Goal: Task Accomplishment & Management: Manage account settings

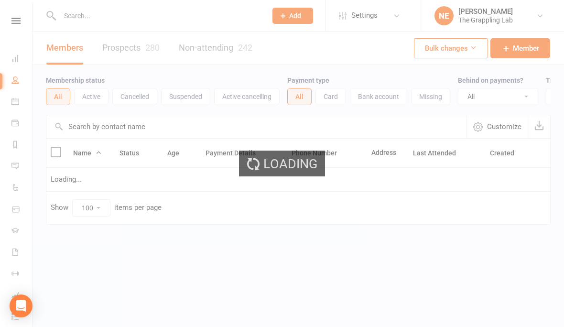
select select "100"
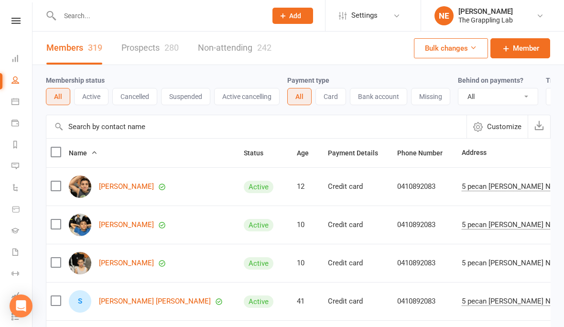
click at [144, 21] on input "text" at bounding box center [158, 15] width 203 height 13
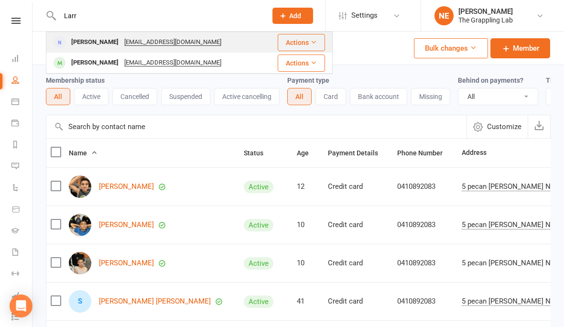
type input "Larr"
click at [93, 38] on div "Alan Larrondo" at bounding box center [94, 42] width 53 height 14
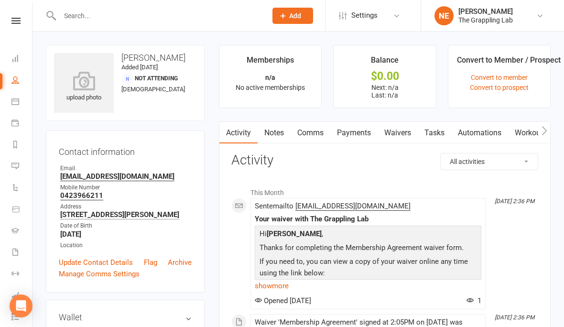
click at [346, 133] on link "Payments" at bounding box center [353, 133] width 47 height 22
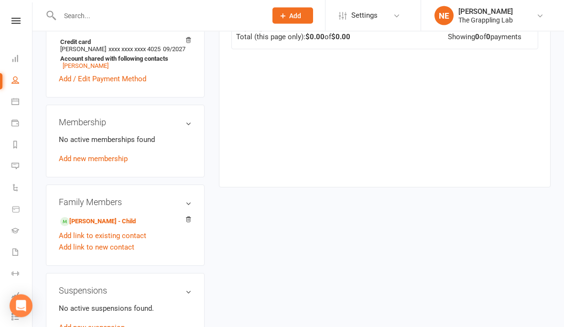
scroll to position [292, 0]
click at [87, 69] on link "Benjamin Larrondo" at bounding box center [86, 65] width 46 height 7
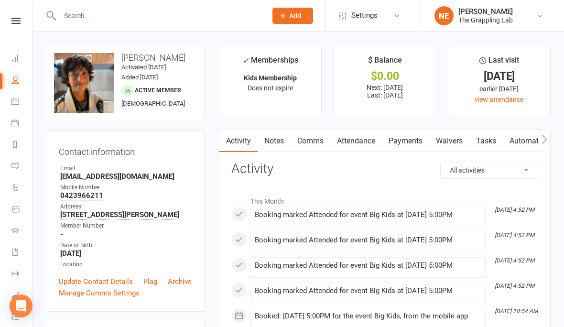
click at [408, 141] on link "Payments" at bounding box center [405, 141] width 47 height 22
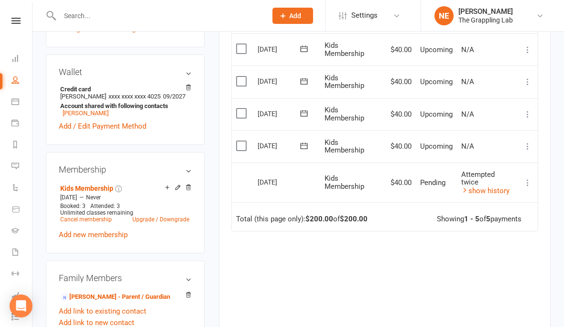
scroll to position [261, 0]
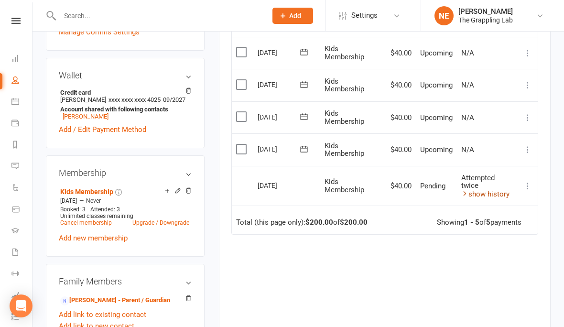
click at [473, 190] on link "show history" at bounding box center [485, 194] width 48 height 9
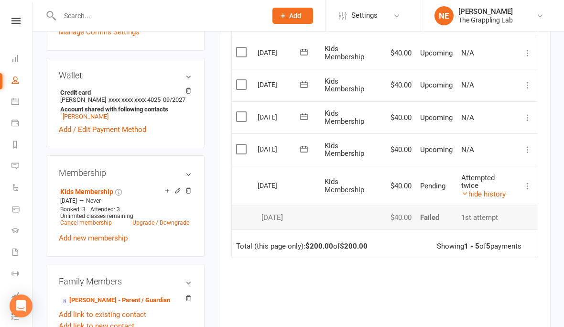
click at [442, 298] on div "Due Contact Membership Amount Status History Invoice # Select this 10 Oct 2025 …" at bounding box center [384, 196] width 307 height 370
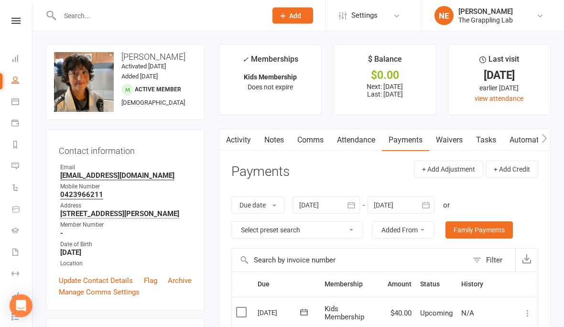
scroll to position [0, 0]
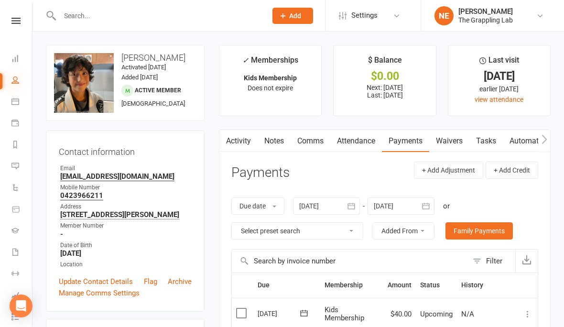
click at [13, 76] on icon at bounding box center [15, 80] width 8 height 8
select select "100"
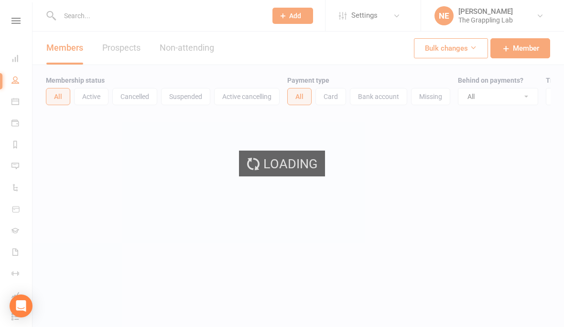
click at [129, 47] on div "Loading" at bounding box center [282, 163] width 564 height 327
select select "100"
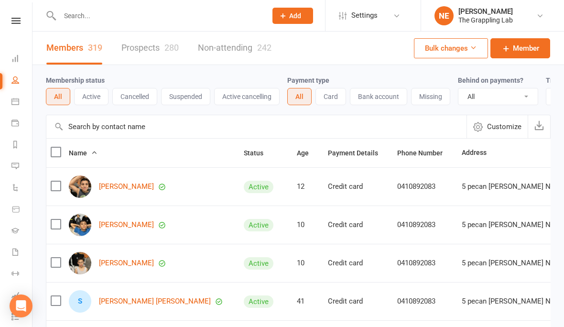
click at [133, 49] on link "Prospects 280" at bounding box center [149, 48] width 57 height 33
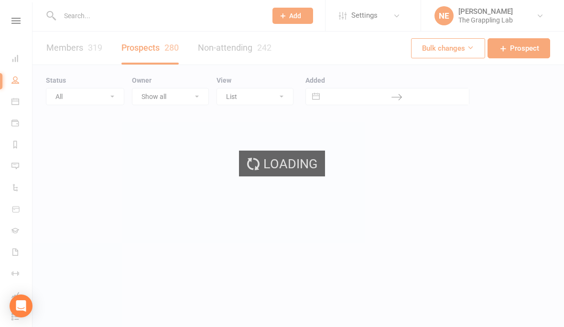
select select "100"
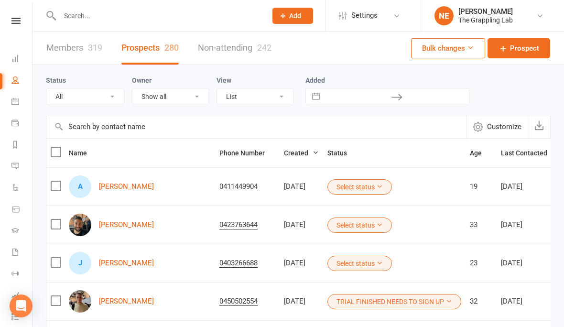
click at [284, 267] on div "[DATE]" at bounding box center [301, 263] width 35 height 8
click at [16, 251] on icon at bounding box center [15, 252] width 8 height 8
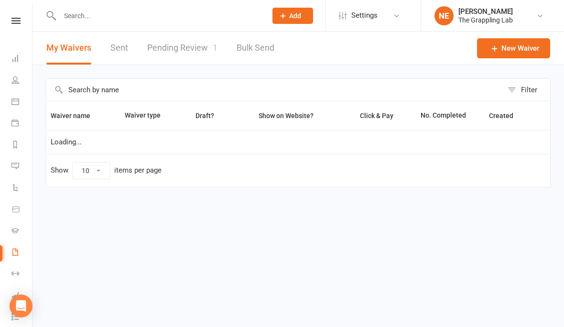
click at [171, 43] on link "Pending Review 1" at bounding box center [182, 48] width 70 height 33
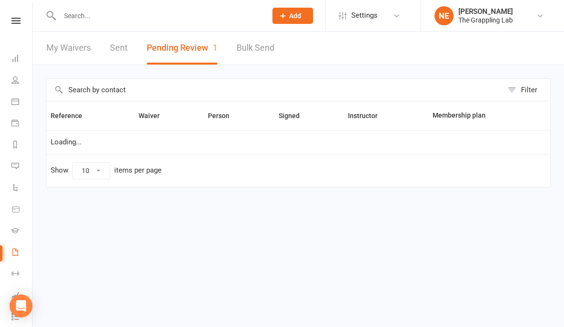
select select "25"
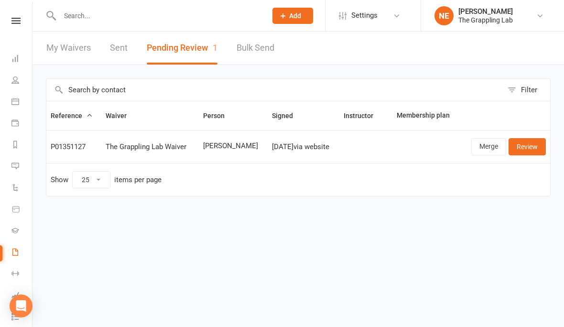
click at [81, 11] on input "text" at bounding box center [158, 15] width 203 height 13
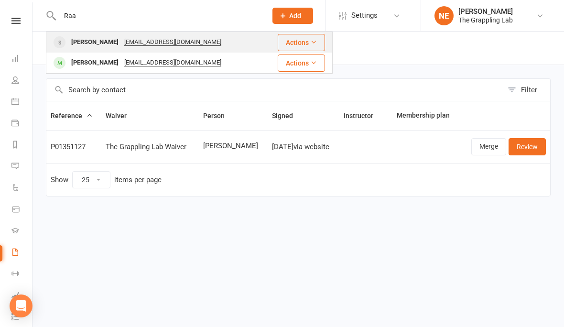
type input "Raa"
click at [86, 39] on div "Raafat Rifai" at bounding box center [94, 42] width 53 height 14
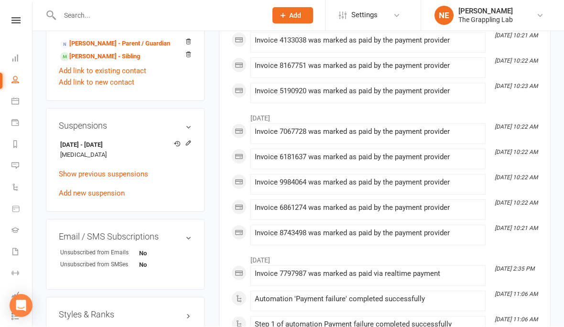
scroll to position [525, 0]
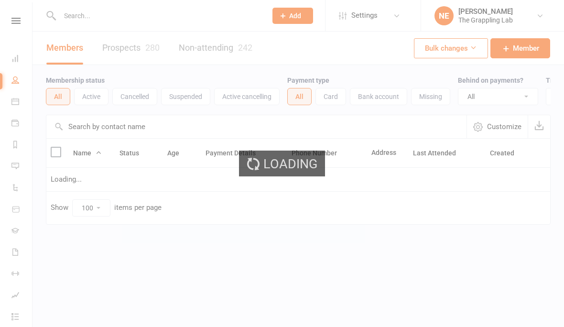
select select "100"
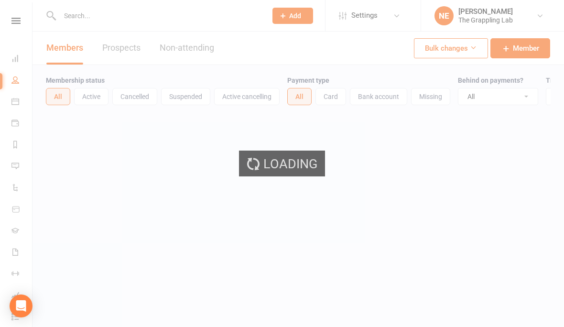
select select "100"
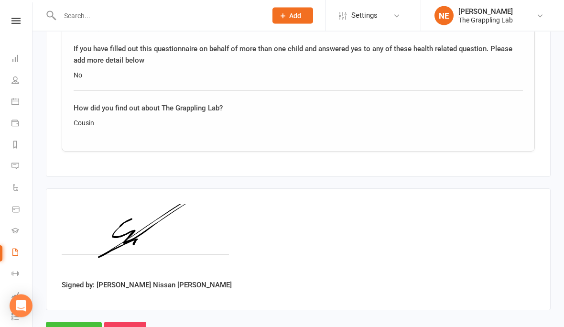
click at [61, 322] on input "Approve" at bounding box center [74, 332] width 56 height 20
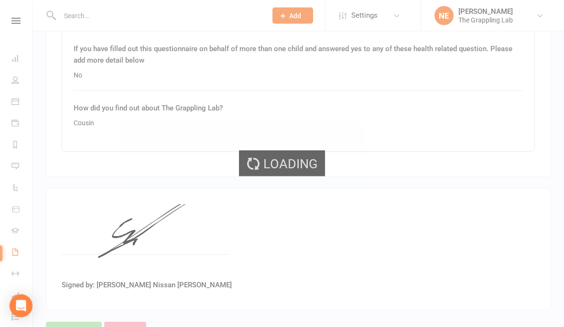
scroll to position [1616, 0]
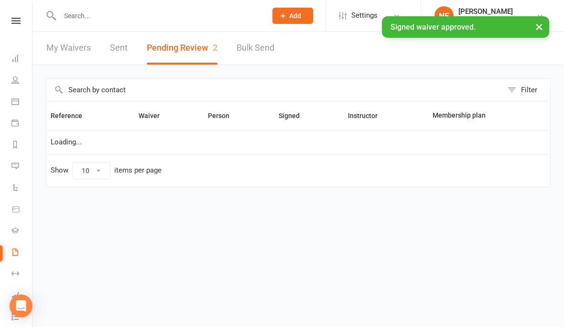
select select "25"
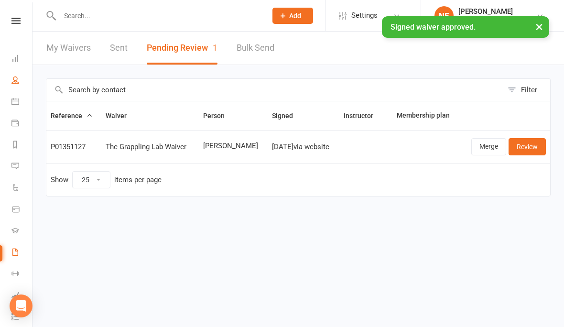
click at [21, 86] on link "People" at bounding box center [22, 81] width 22 height 22
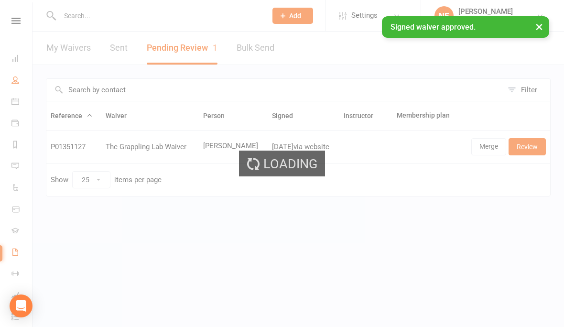
select select "100"
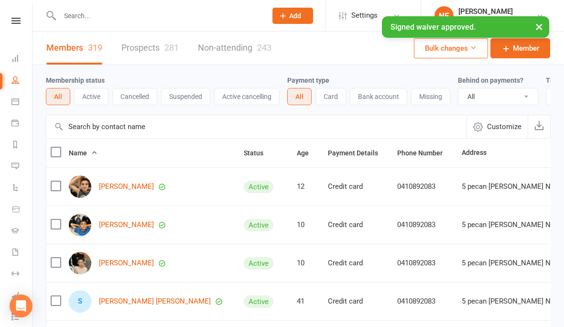
click at [124, 52] on link "Prospects 281" at bounding box center [149, 48] width 57 height 33
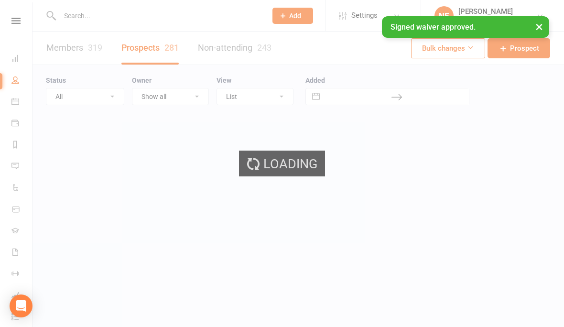
select select "100"
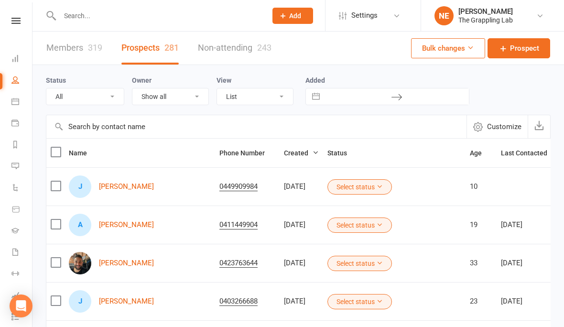
click at [342, 191] on button "Select status" at bounding box center [359, 186] width 65 height 15
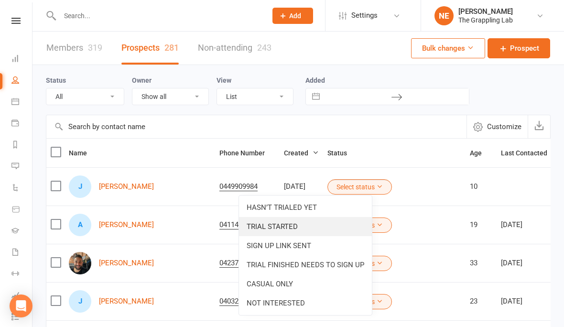
click at [301, 228] on link "TRIAL STARTED" at bounding box center [305, 226] width 133 height 19
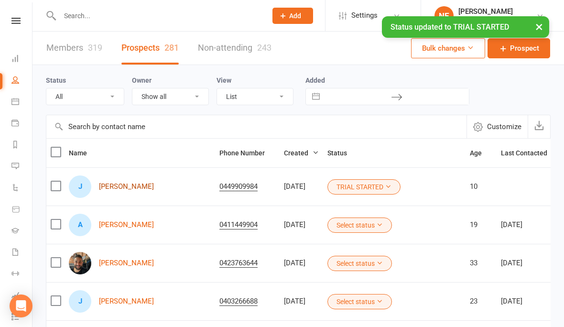
click at [109, 190] on link "[PERSON_NAME]" at bounding box center [126, 187] width 55 height 8
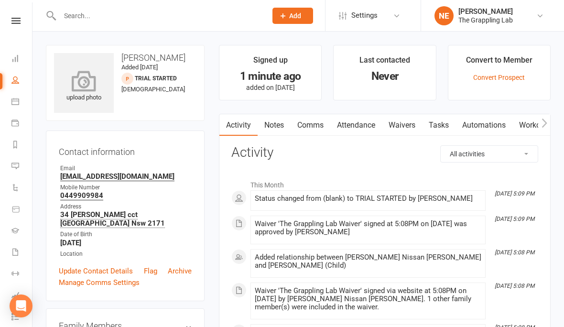
click at [76, 95] on div "upload photo" at bounding box center [84, 87] width 60 height 32
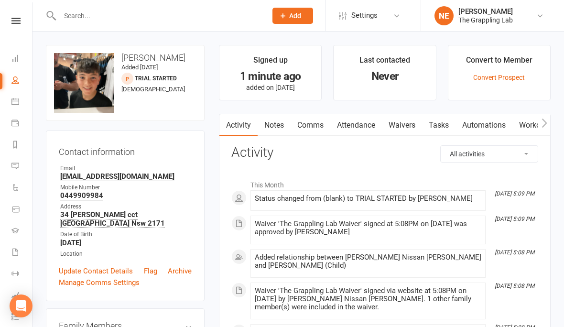
click at [24, 82] on link "People" at bounding box center [22, 81] width 22 height 22
select select "100"
